Goal: Check status: Check status

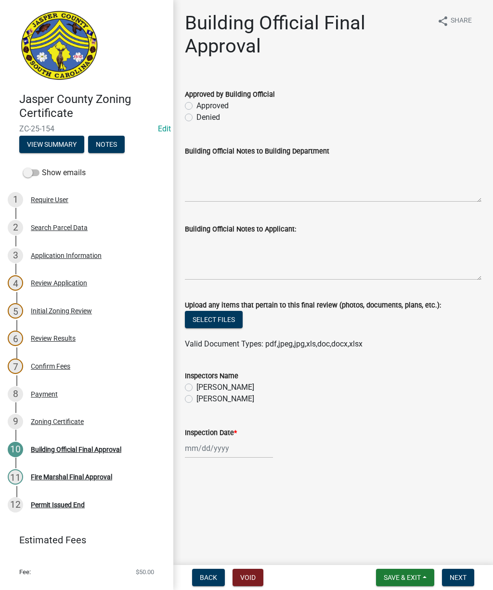
click at [409, 570] on button "Save & Exit" at bounding box center [405, 577] width 58 height 17
click at [403, 555] on button "Save & Exit" at bounding box center [395, 552] width 77 height 23
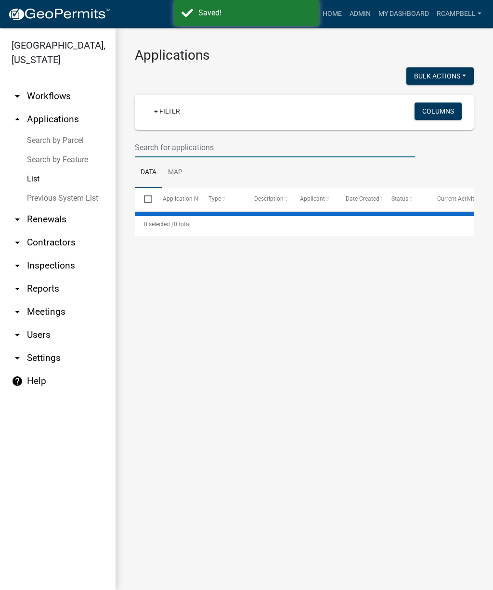
click at [261, 151] on input "text" at bounding box center [275, 148] width 280 height 20
select select "2: 50"
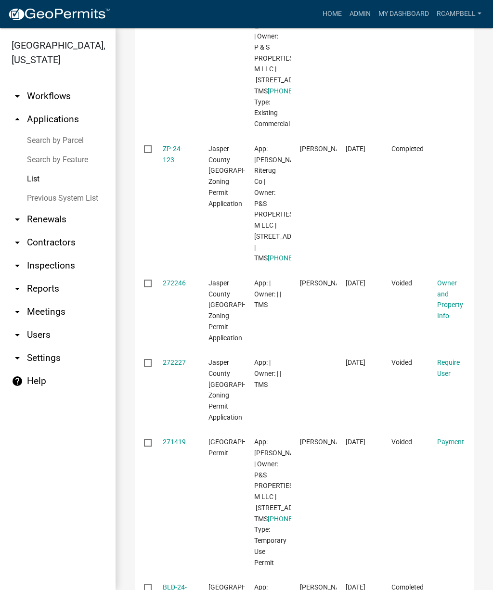
scroll to position [674, 0]
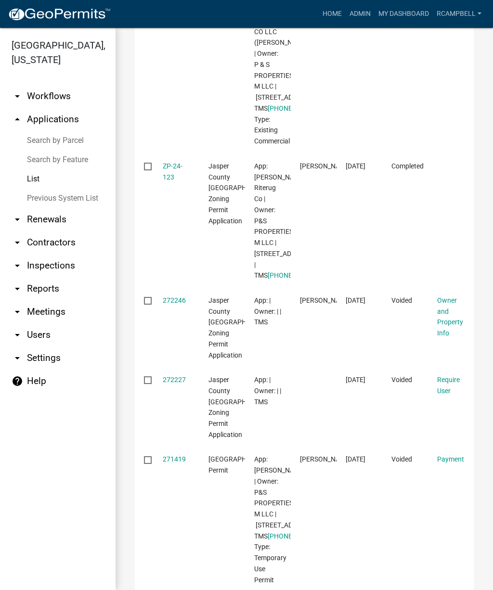
type input "175 [GEOGRAPHIC_DATA]"
click at [174, 13] on link "S-25-148" at bounding box center [176, 10] width 27 height 8
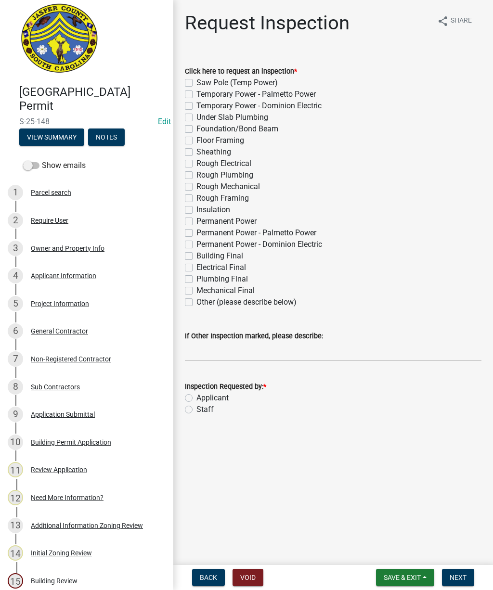
scroll to position [9, 0]
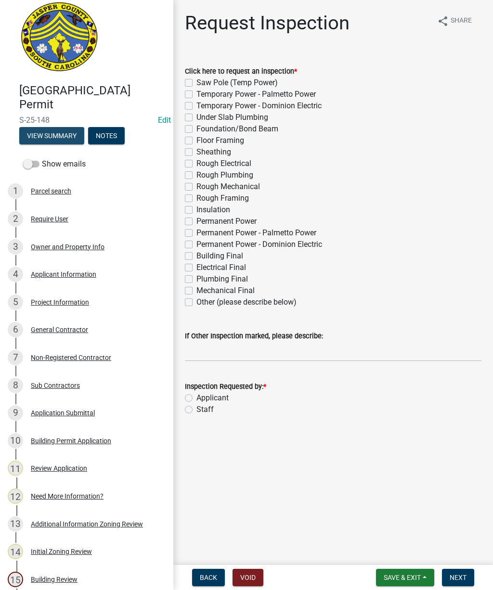
click at [66, 132] on button "View Summary" at bounding box center [51, 135] width 65 height 17
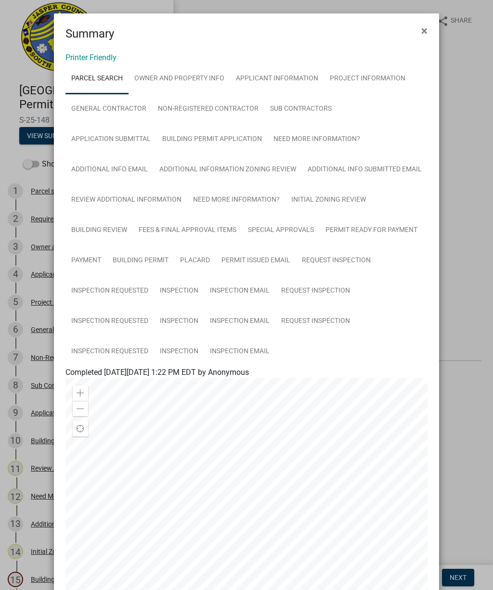
click at [478, 220] on ngb-modal-window "Summary × Printer Friendly Parcel search Owner and Property Info Applicant Info…" at bounding box center [246, 295] width 493 height 590
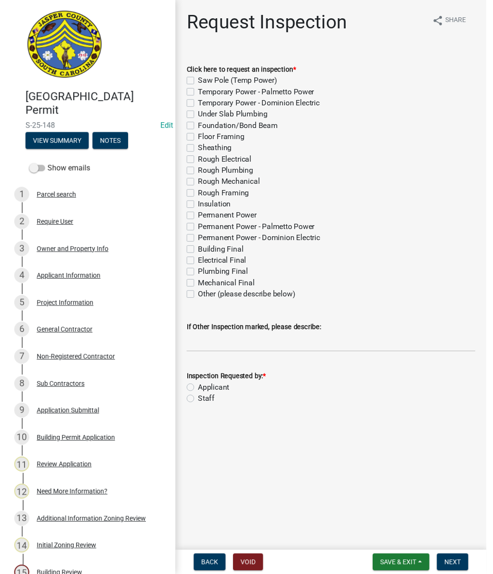
scroll to position [0, 0]
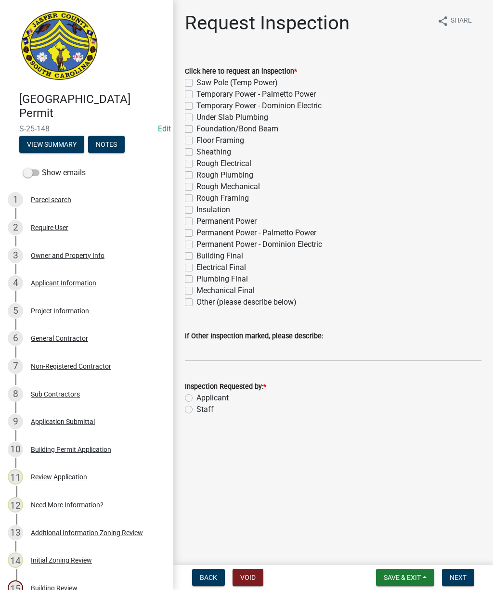
click at [54, 140] on button "View Summary" at bounding box center [51, 144] width 65 height 17
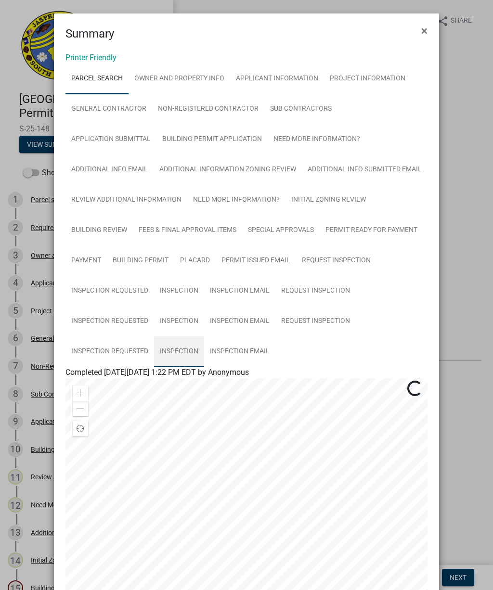
click at [181, 349] on link "Inspection" at bounding box center [179, 351] width 50 height 31
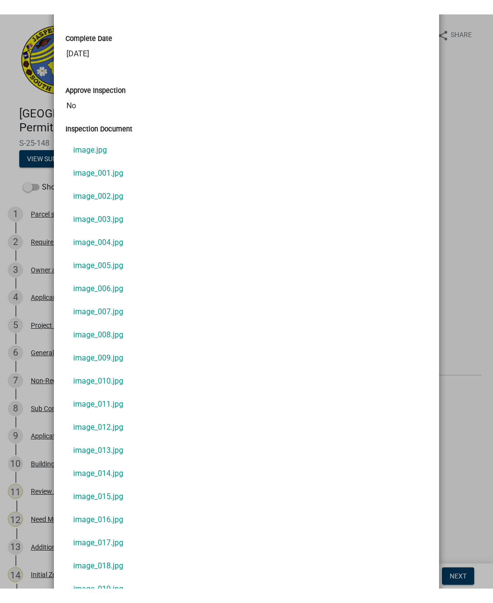
scroll to position [686, 0]
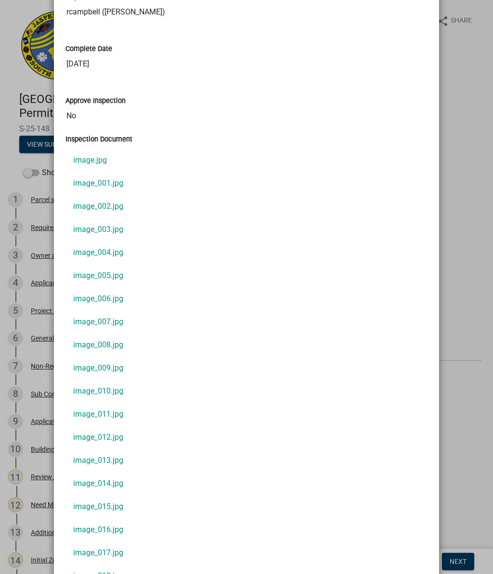
click at [89, 161] on link "image.jpg" at bounding box center [246, 160] width 362 height 23
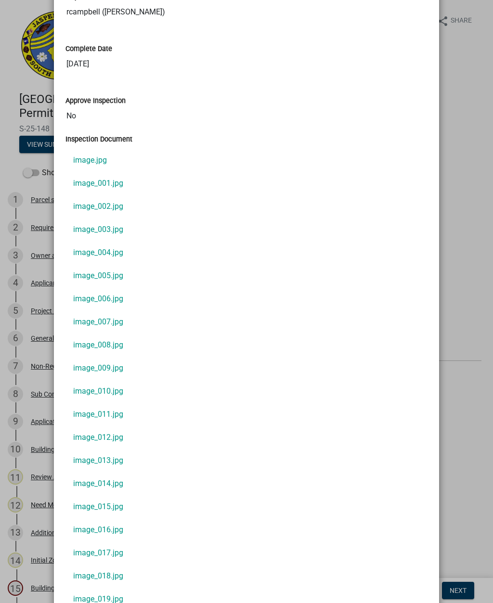
click at [88, 189] on link "image_001.jpg" at bounding box center [246, 183] width 362 height 23
click at [89, 206] on link "image_002.jpg" at bounding box center [246, 206] width 362 height 23
click at [81, 232] on link "image_003.jpg" at bounding box center [246, 229] width 362 height 23
click at [87, 254] on link "image_004.jpg" at bounding box center [246, 252] width 362 height 23
click at [92, 276] on link "image_005.jpg" at bounding box center [246, 275] width 362 height 23
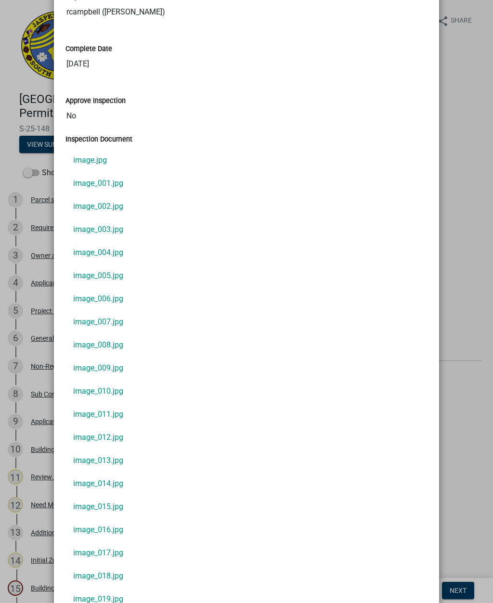
click at [91, 299] on link "image_006.jpg" at bounding box center [246, 298] width 362 height 23
click at [100, 322] on link "image_007.jpg" at bounding box center [246, 321] width 362 height 23
click at [96, 353] on link "image_008.jpg" at bounding box center [246, 344] width 362 height 23
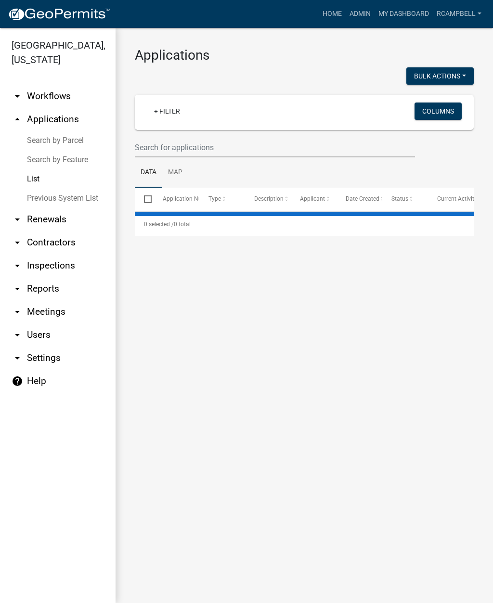
select select "2: 50"
